Goal: Navigation & Orientation: Go to known website

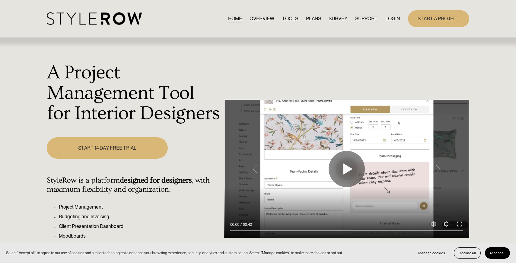
click at [393, 17] on link "LOGIN" at bounding box center [393, 18] width 14 height 8
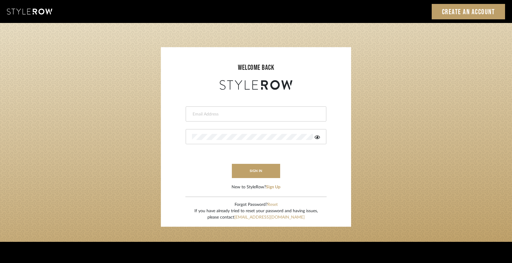
type input "ccarvalhodesigner@gmail.com"
click at [251, 180] on form "ccarvalhodesigner@gmail.com This field is required This field is required sign …" at bounding box center [256, 140] width 178 height 99
click at [251, 177] on button "sign in" at bounding box center [256, 171] width 48 height 14
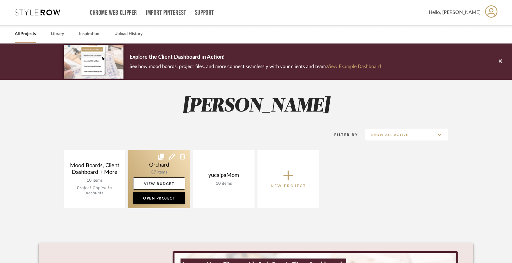
click at [160, 168] on link at bounding box center [159, 179] width 62 height 58
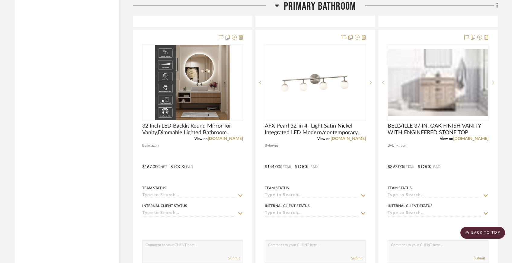
scroll to position [4395, 0]
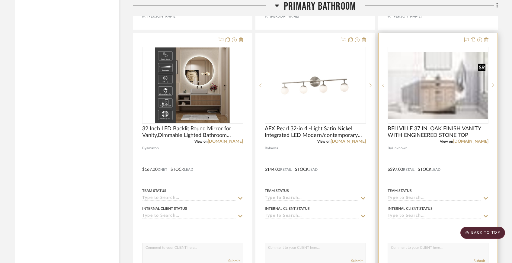
click at [453, 96] on img "0" at bounding box center [438, 85] width 100 height 67
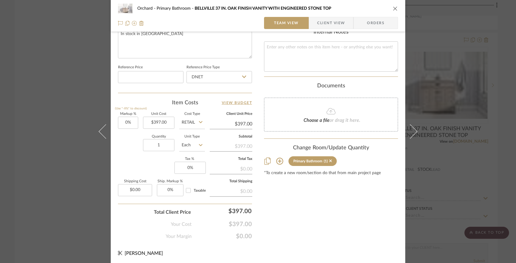
scroll to position [0, 0]
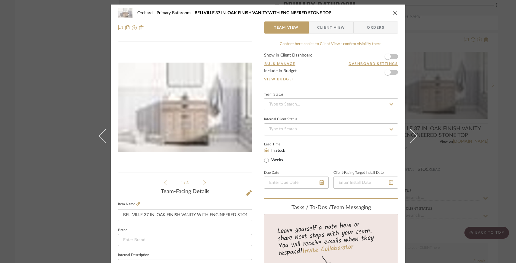
click at [394, 14] on icon "close" at bounding box center [395, 13] width 5 height 5
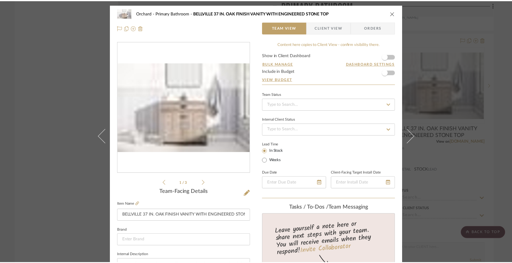
scroll to position [4395, 0]
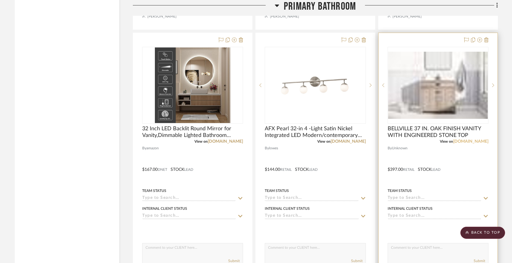
click at [464, 139] on link "flooranddecor.com" at bounding box center [470, 141] width 35 height 4
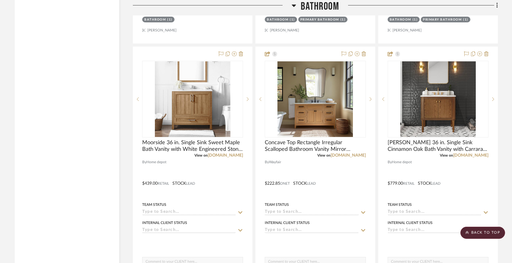
scroll to position [3523, 0]
